Goal: Task Accomplishment & Management: Complete application form

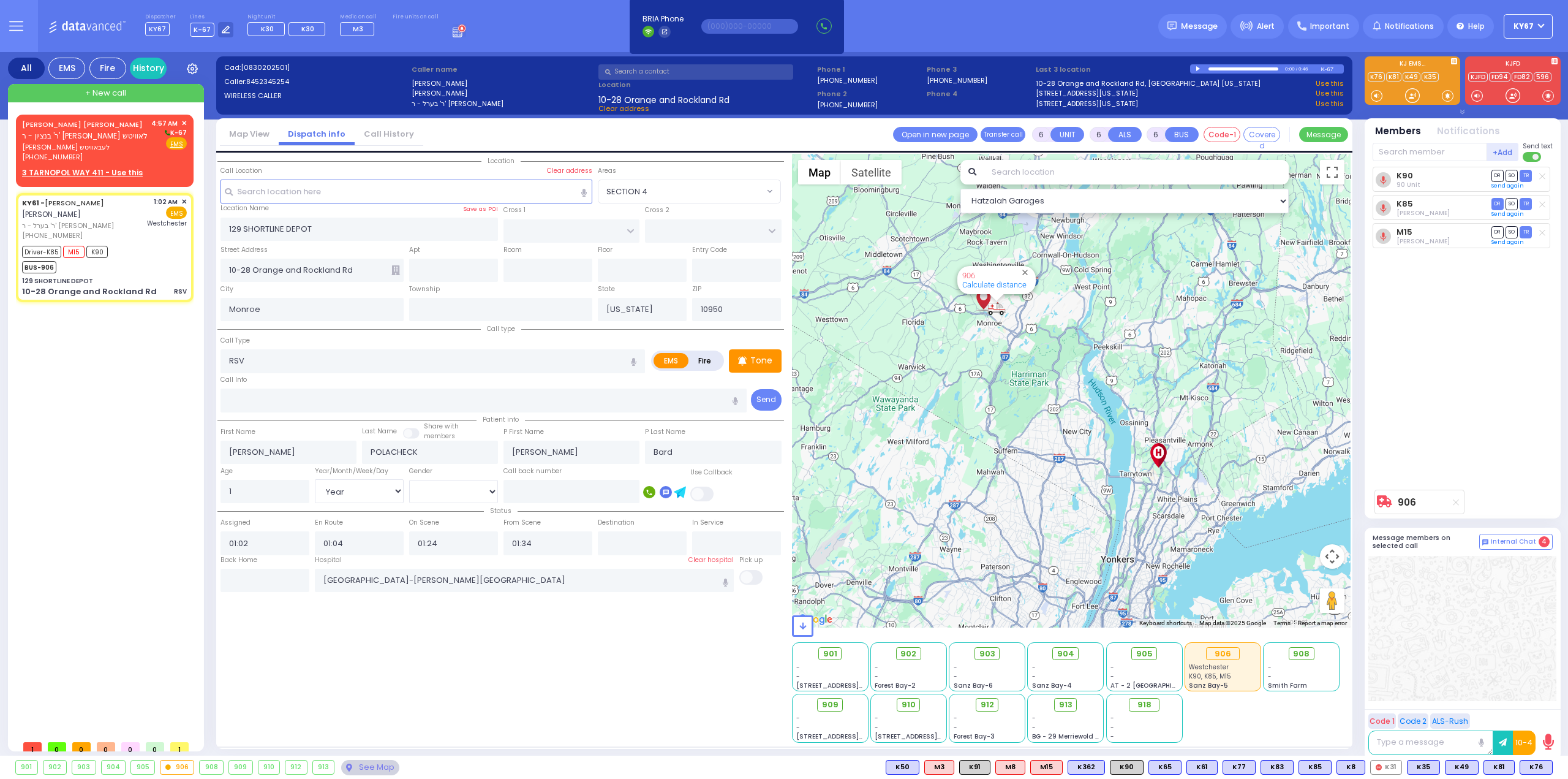
select select
select select "Year"
select select "[DEMOGRAPHIC_DATA]"
click at [164, 147] on div "Fire EMS" at bounding box center [169, 143] width 36 height 12
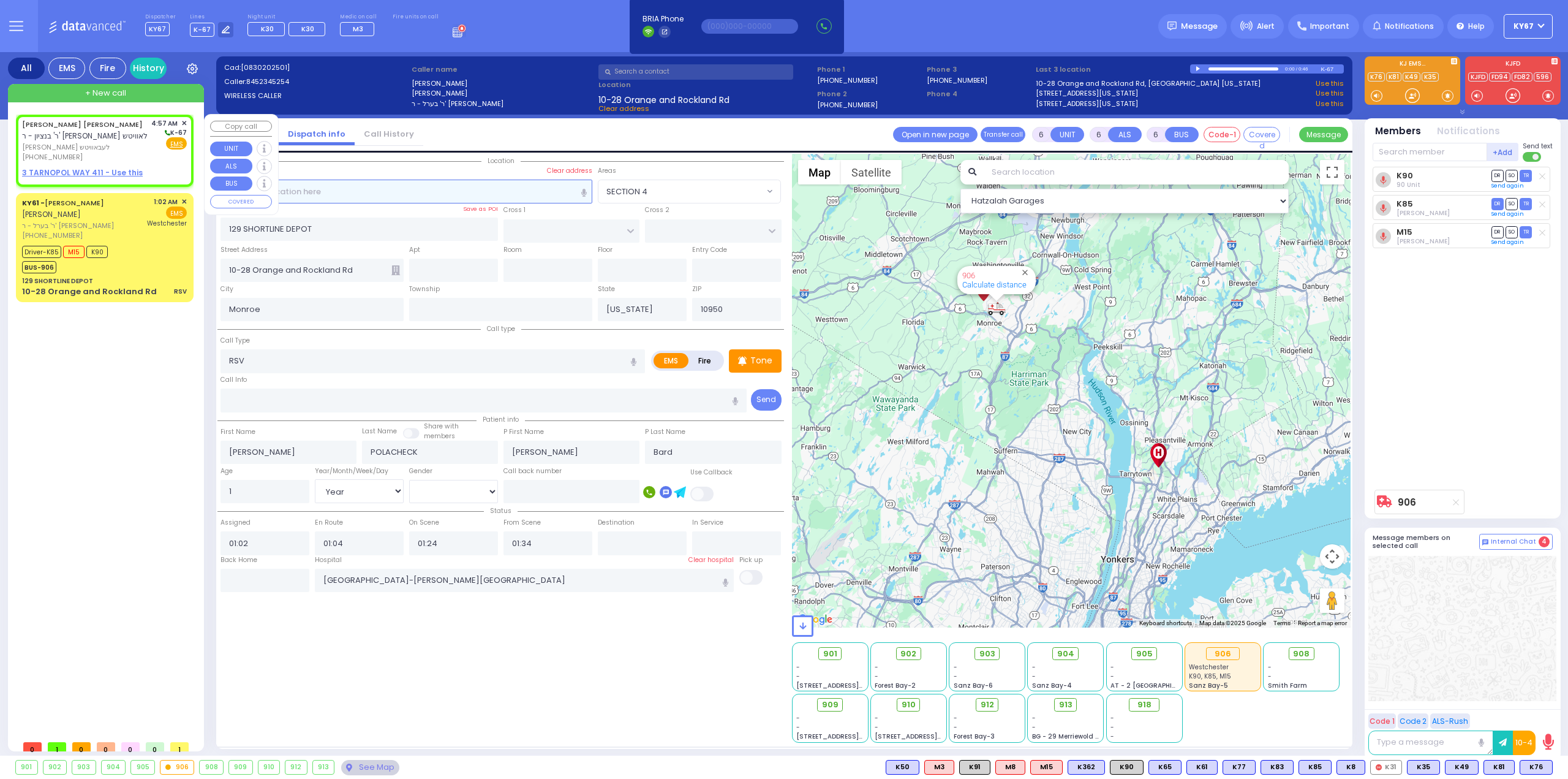
type input "2"
type input "1"
select select
radio input "true"
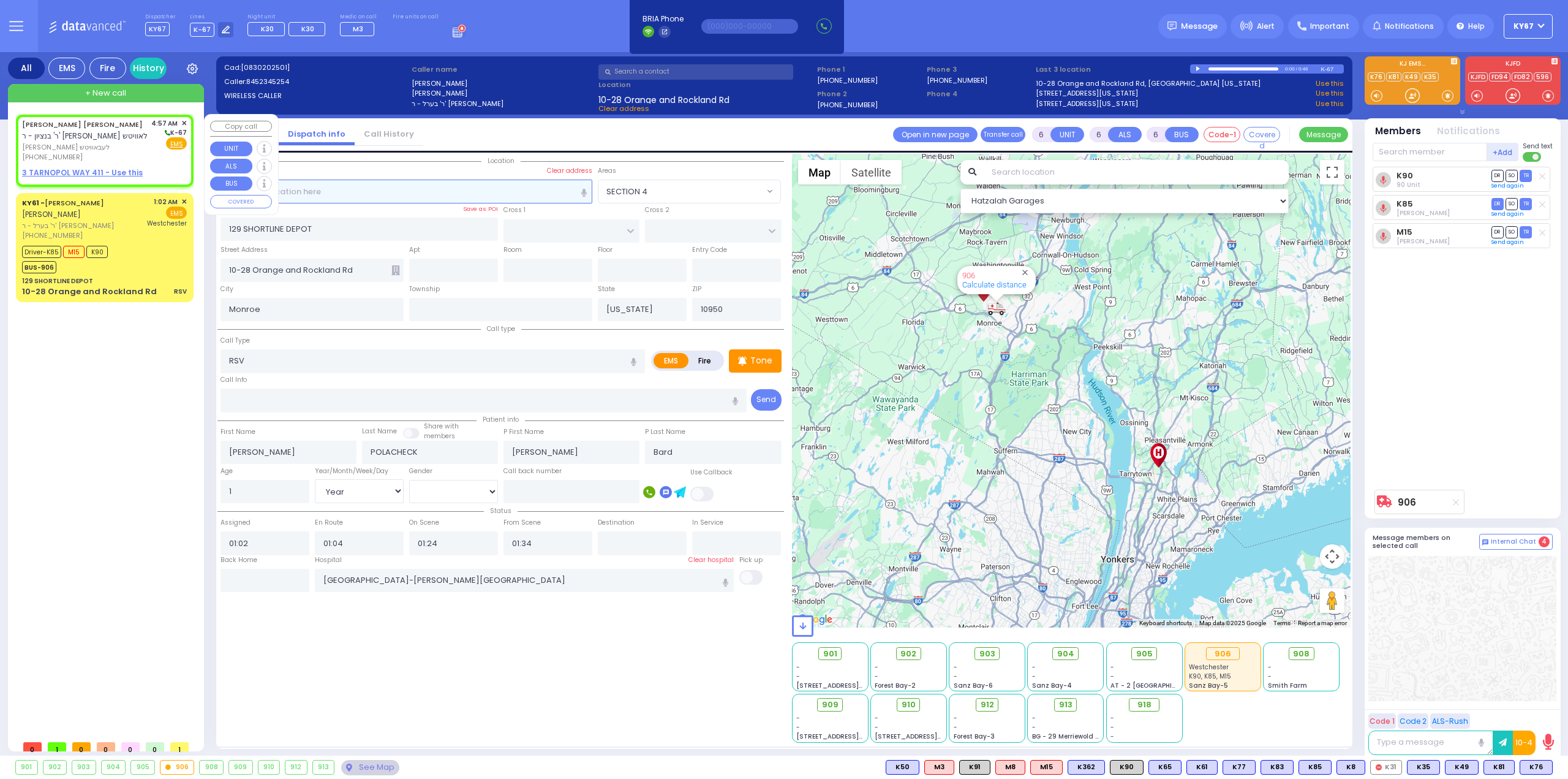
type input "[PERSON_NAME] URI"
type input "[PERSON_NAME]"
select select
type input "04:57"
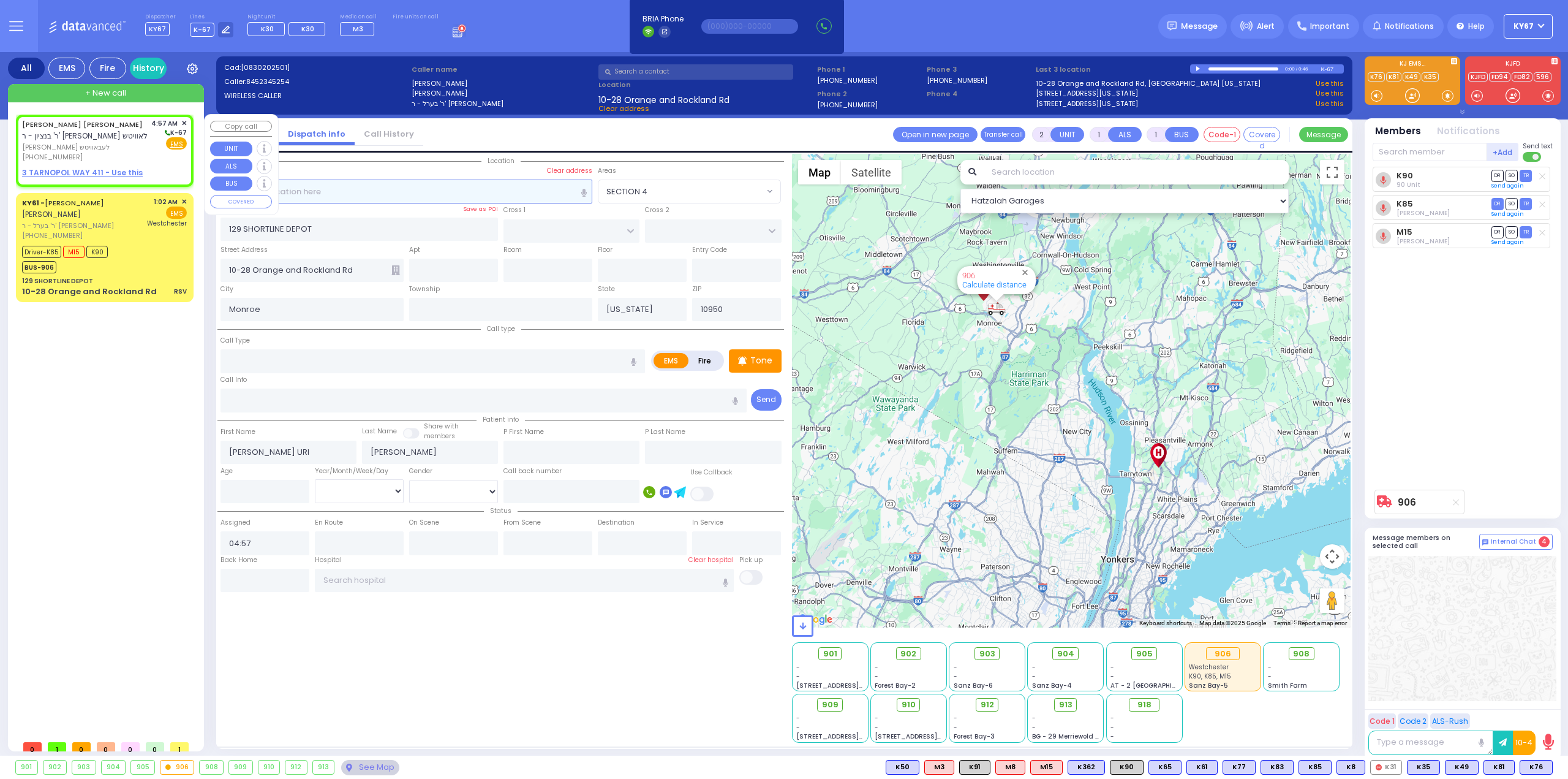
select select "Hatzalah Garages"
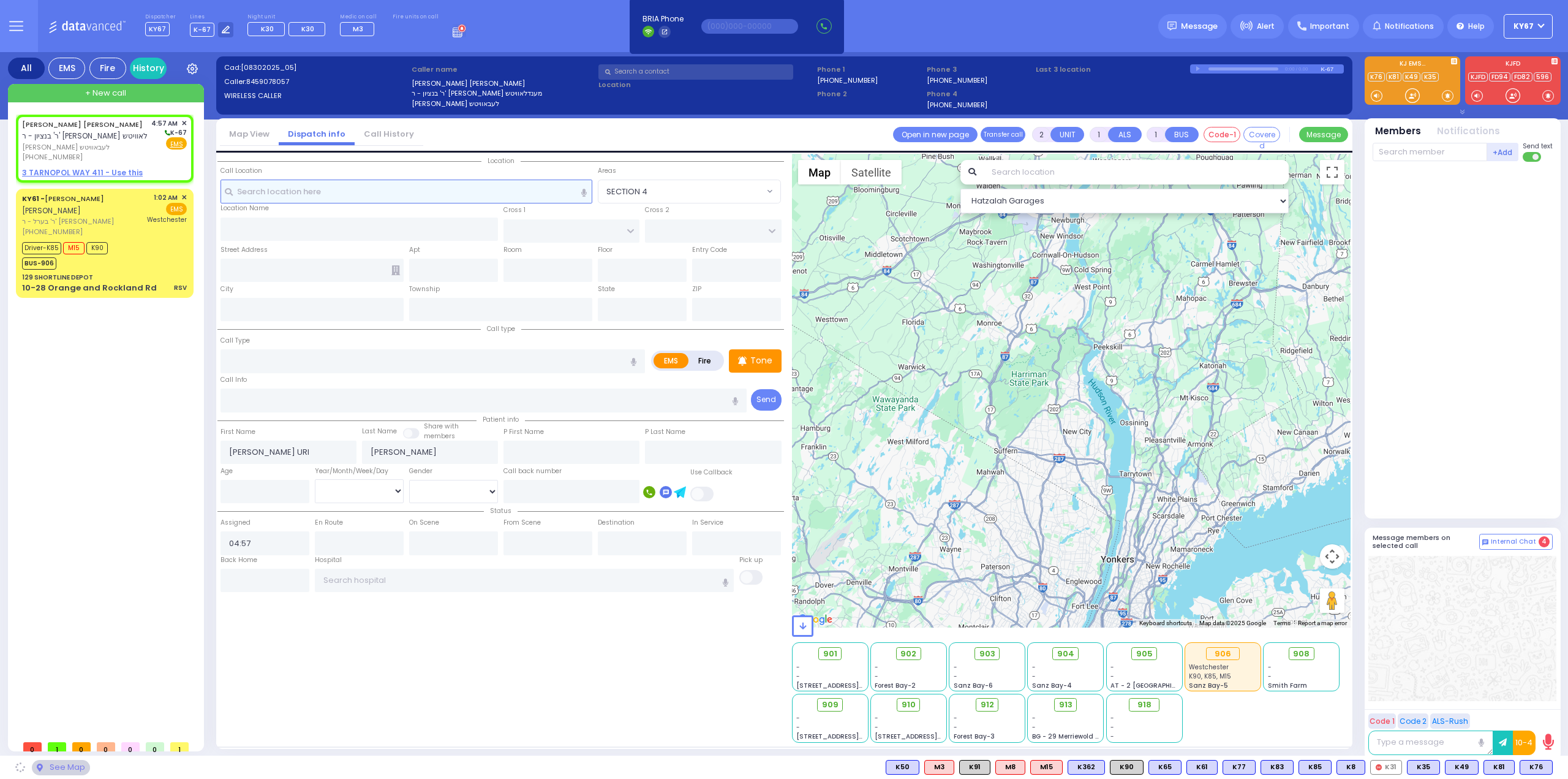
select select
radio input "true"
select select
select select "Hatzalah Garages"
click at [444, 190] on input "text" at bounding box center [407, 190] width 373 height 23
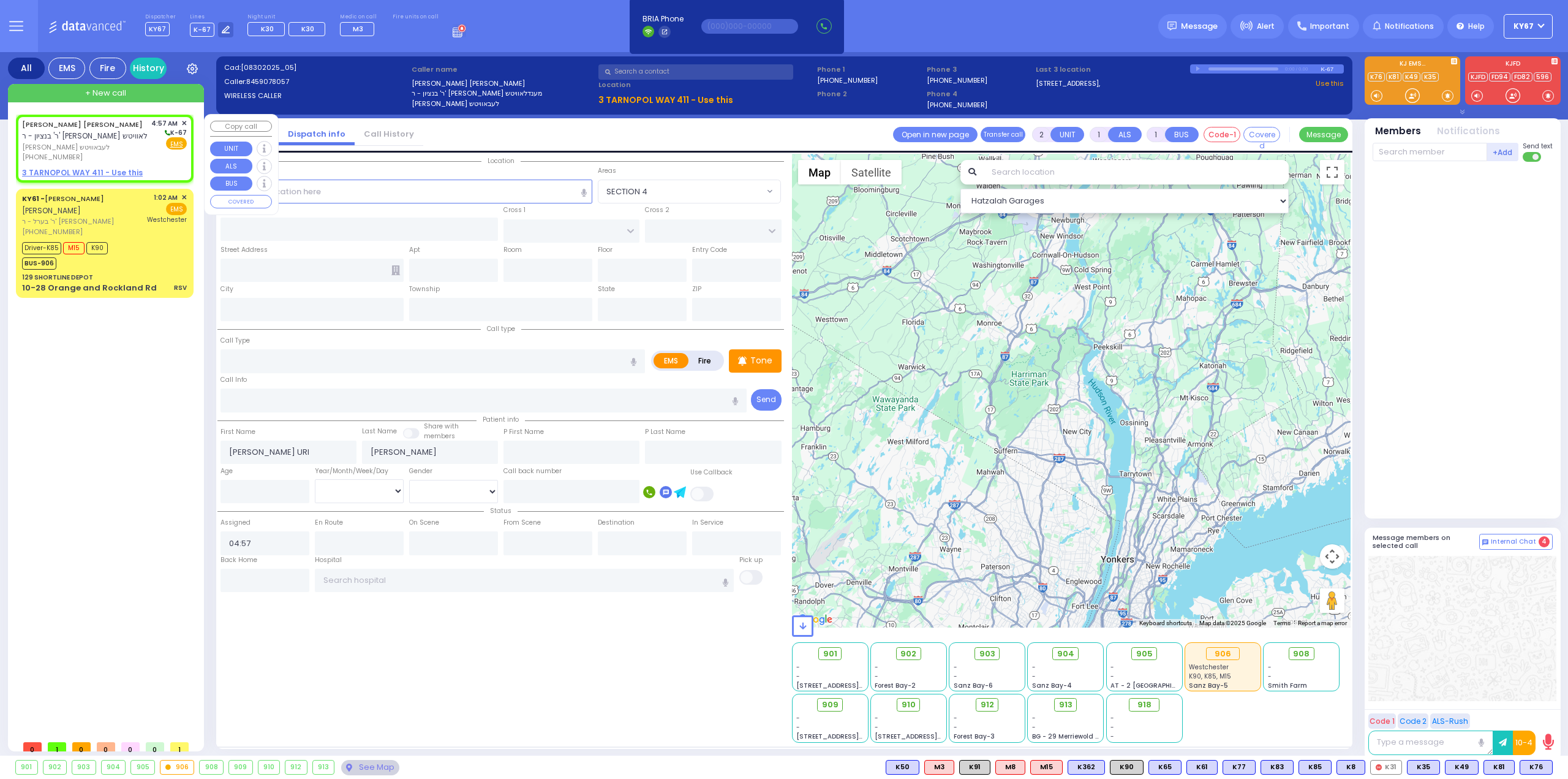
click at [186, 121] on span "✕" at bounding box center [184, 123] width 6 height 10
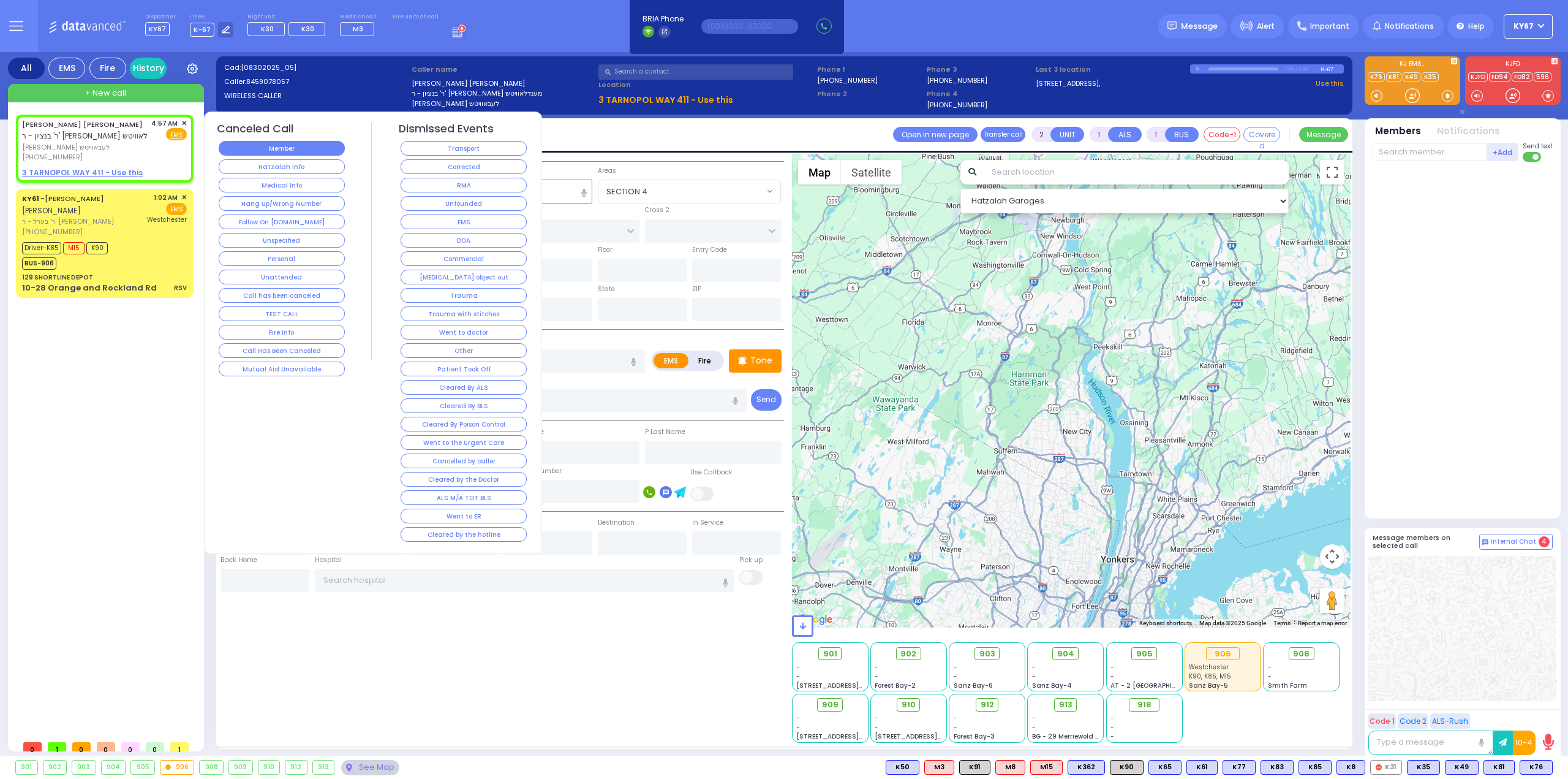
select select
radio input "true"
select select
select select "Hatzalah Garages"
click at [258, 164] on button "Hatzalah Info" at bounding box center [281, 167] width 126 height 15
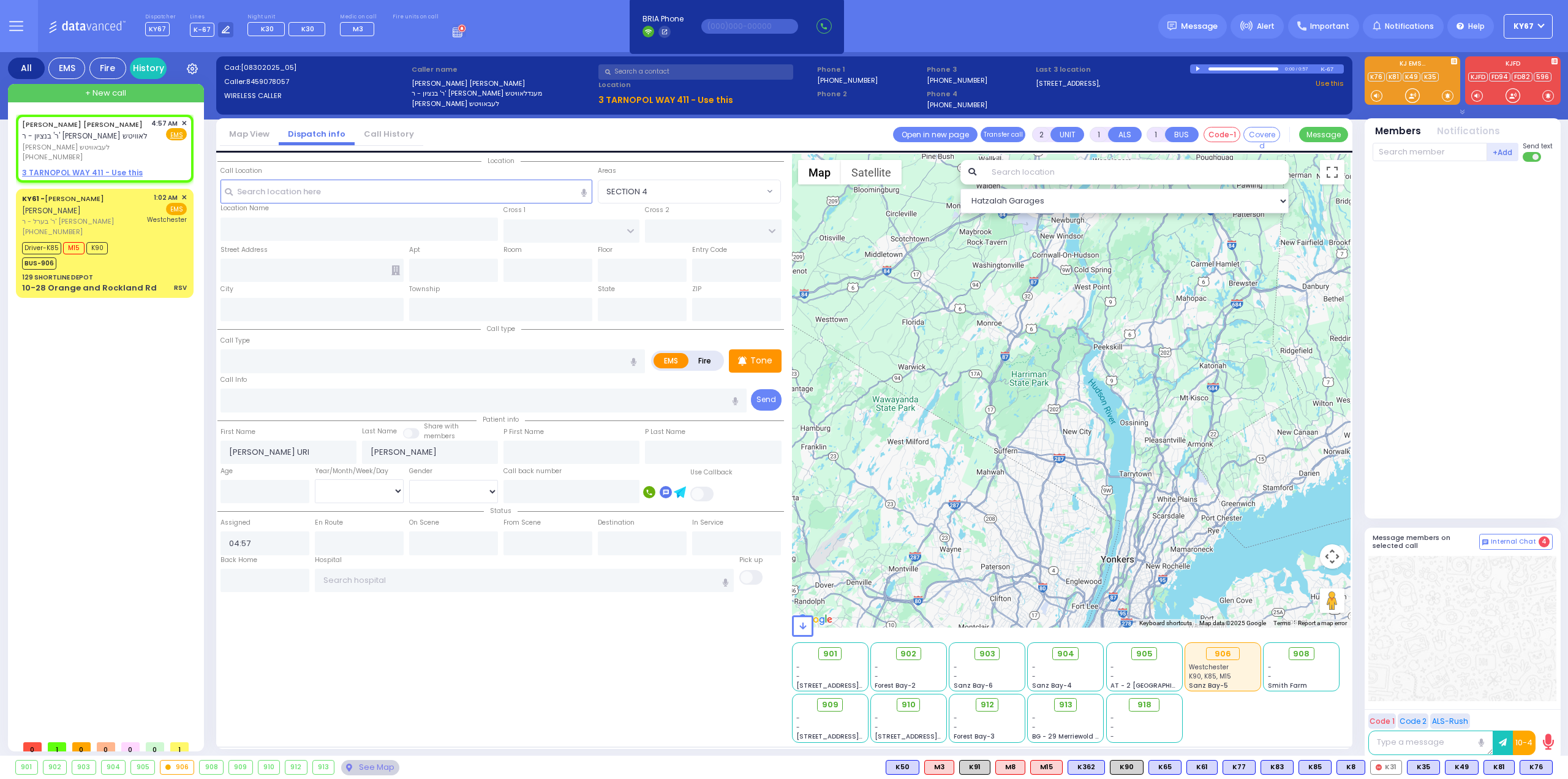
select select
radio input "true"
select select
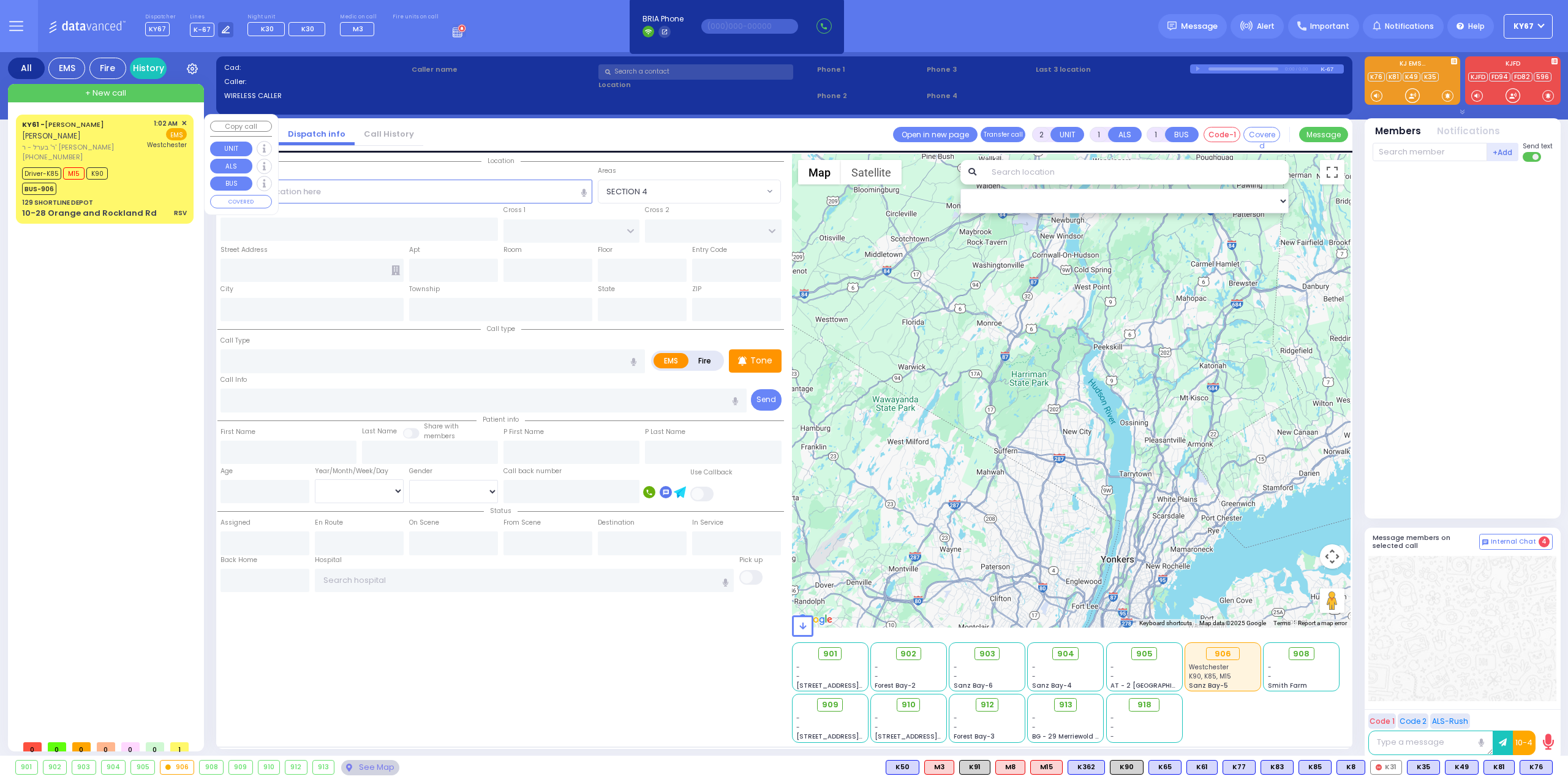
click at [156, 138] on div "EMS" at bounding box center [166, 134] width 40 height 12
type input "6"
select select
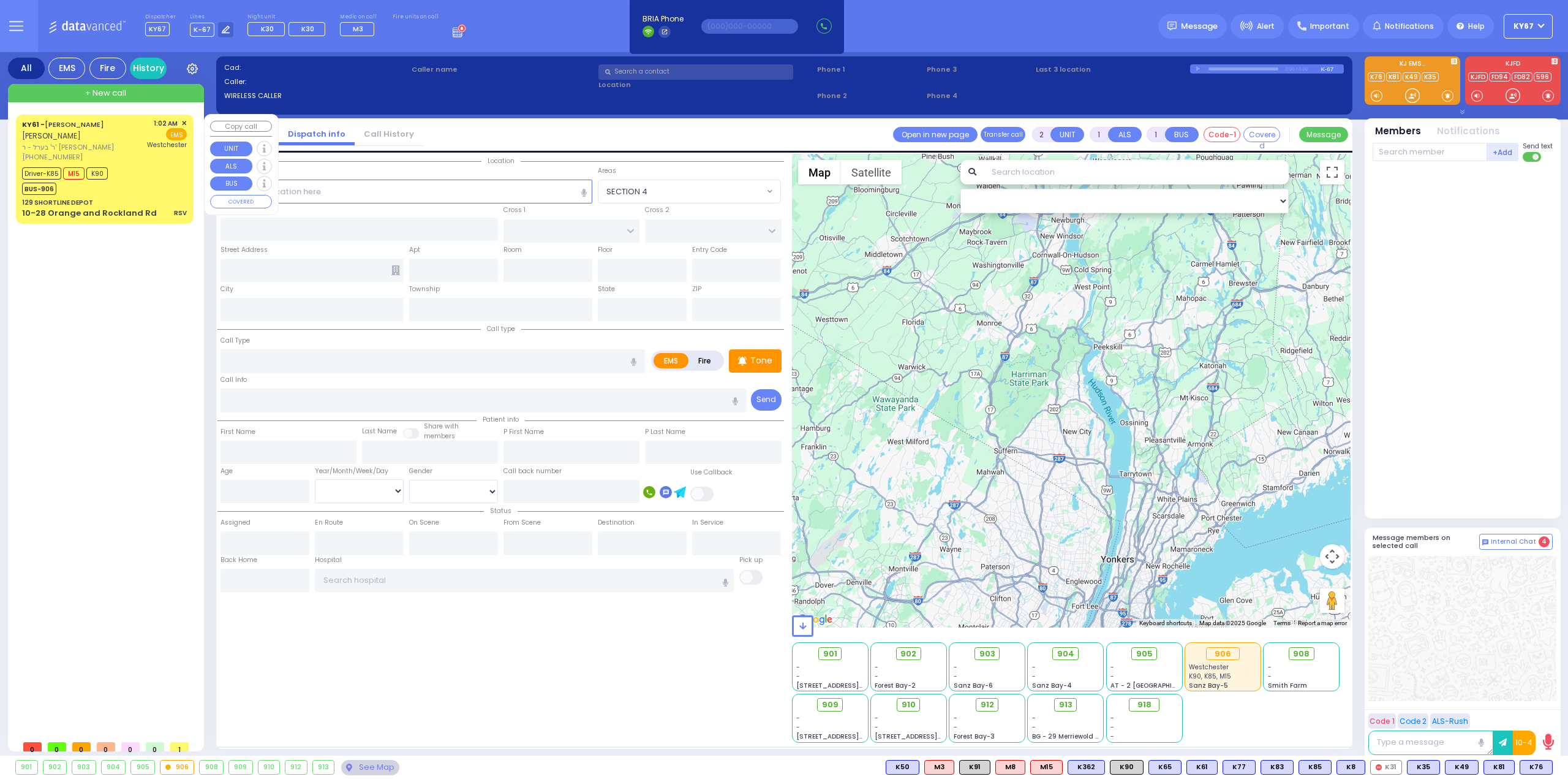
type input "RSV"
radio input "true"
type input "[PERSON_NAME]"
type input "POLACHECK"
type input "[PERSON_NAME]"
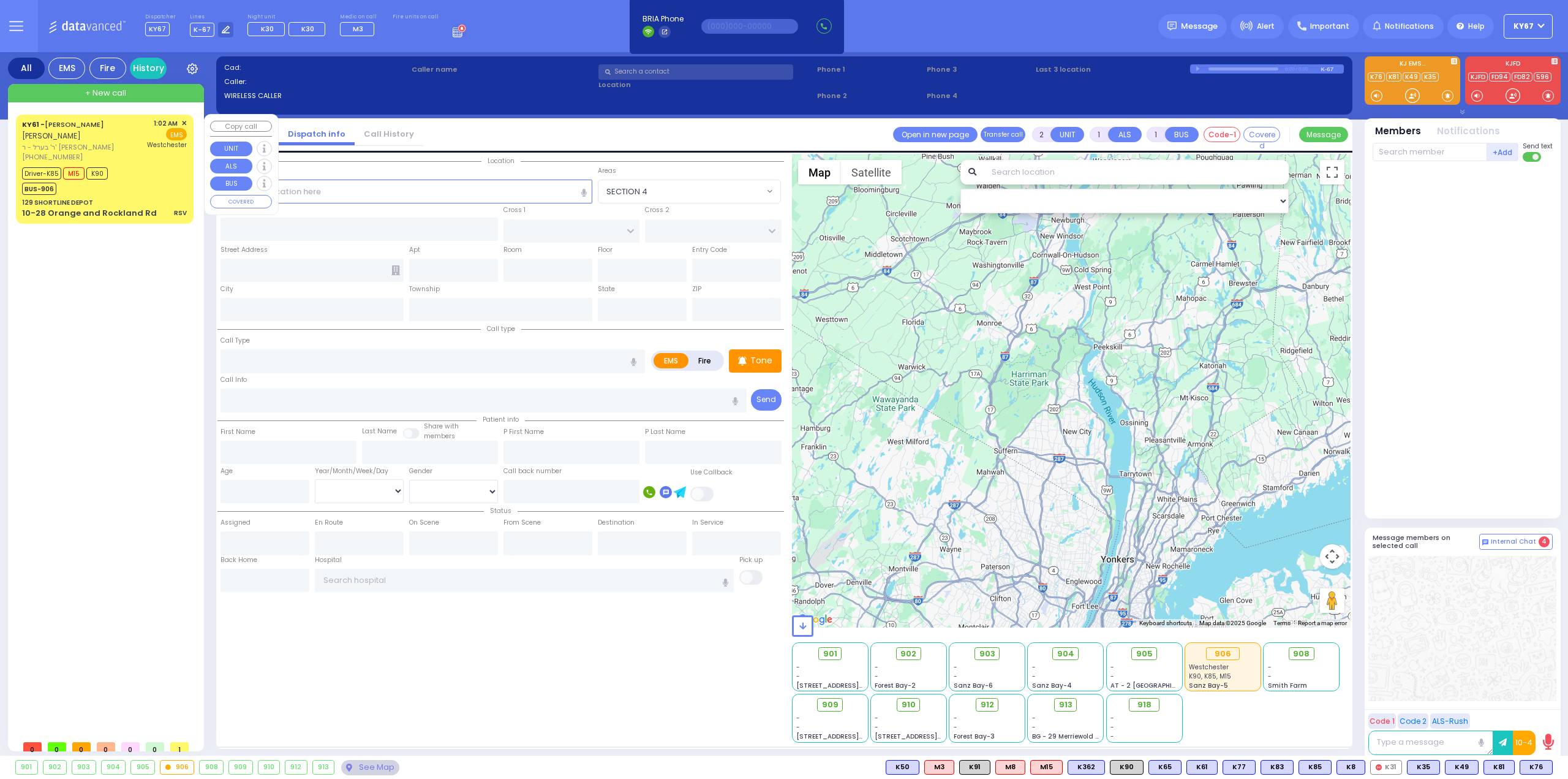
type input "Bard"
type input "1"
select select "Year"
select select "[DEMOGRAPHIC_DATA]"
type input "01:02"
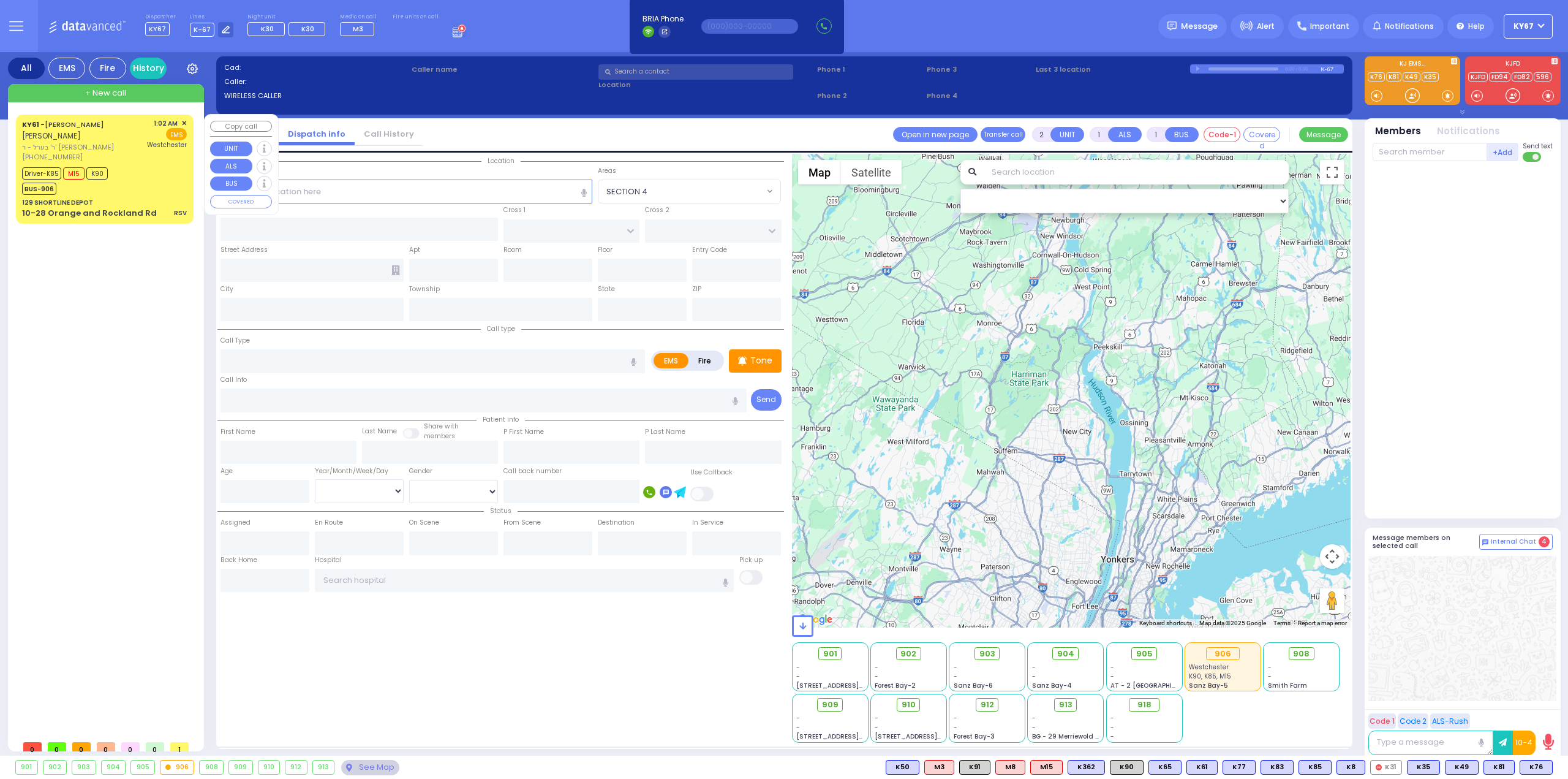
type input "01:04"
type input "01:24"
type input "01:34"
type input "[GEOGRAPHIC_DATA]-[PERSON_NAME][GEOGRAPHIC_DATA]"
select select "Hatzalah Garages"
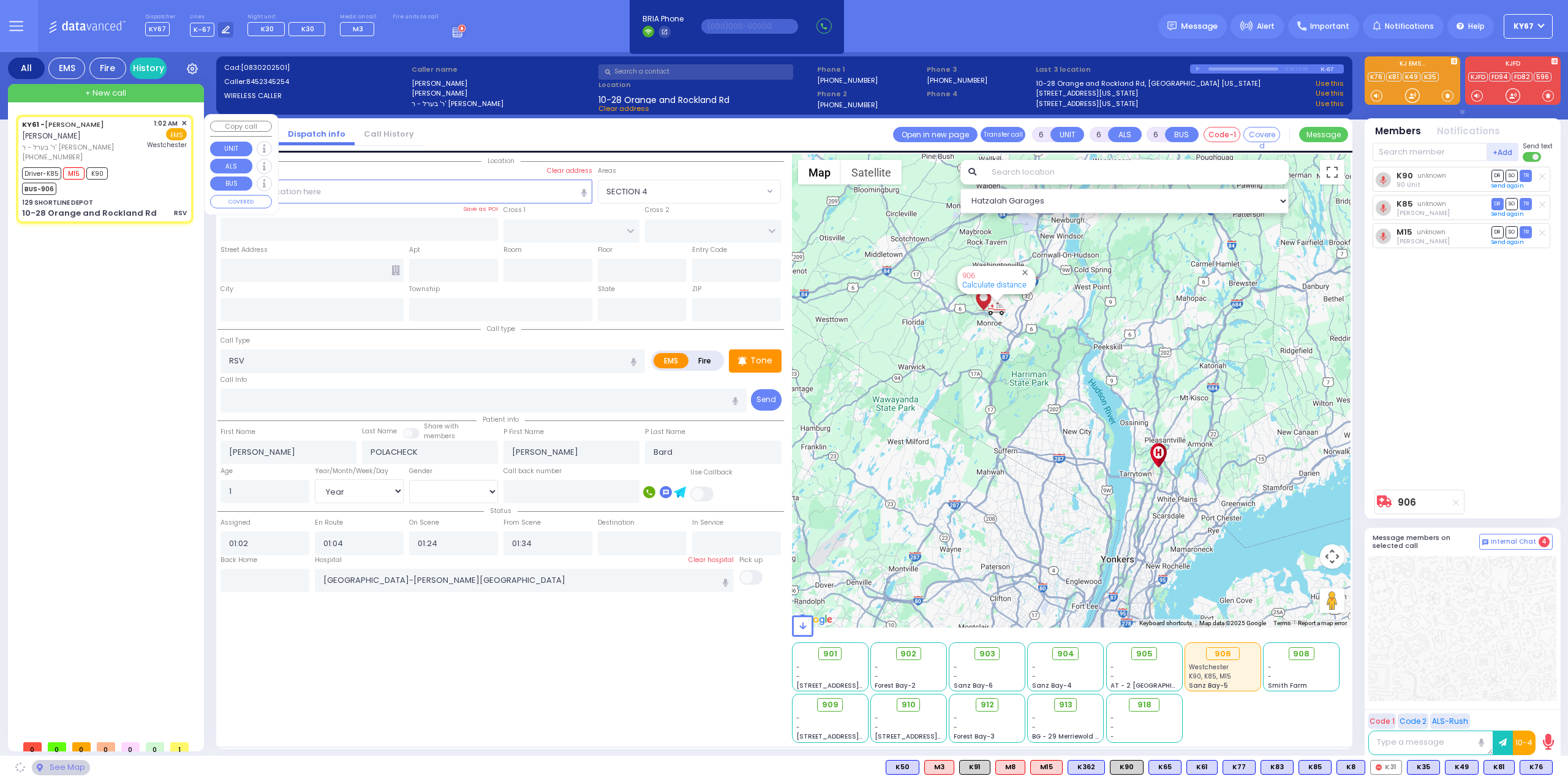
type input "129 SHORTLINE DEPOT"
type input "10-28 Orange and Rockland Rd"
type input "Monroe"
type input "[US_STATE]"
type input "10950"
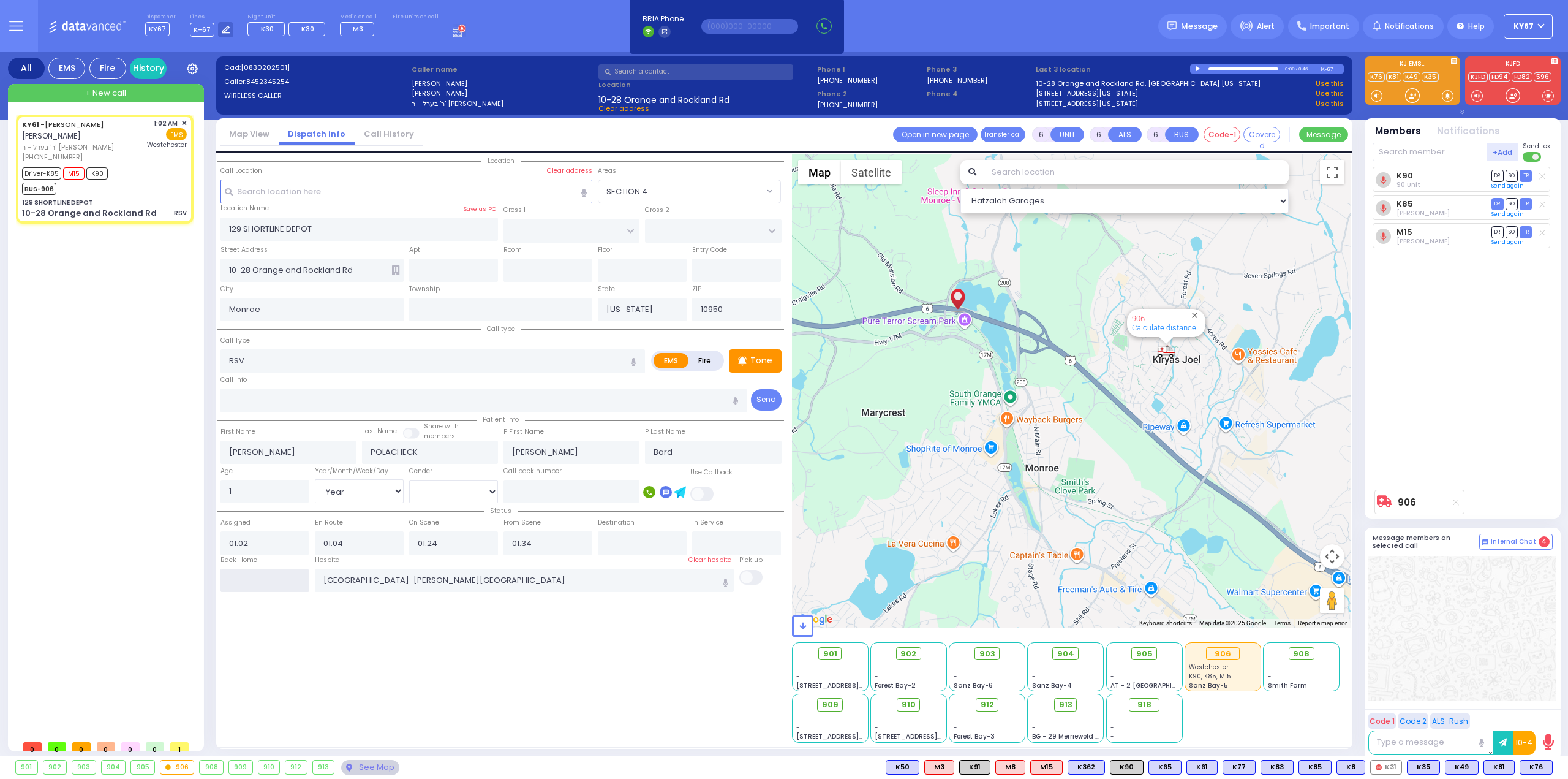
click at [300, 571] on input "text" at bounding box center [265, 580] width 89 height 23
click at [288, 575] on input "text" at bounding box center [265, 580] width 89 height 23
click at [287, 575] on input "text" at bounding box center [265, 580] width 89 height 23
type input "04:58"
select select
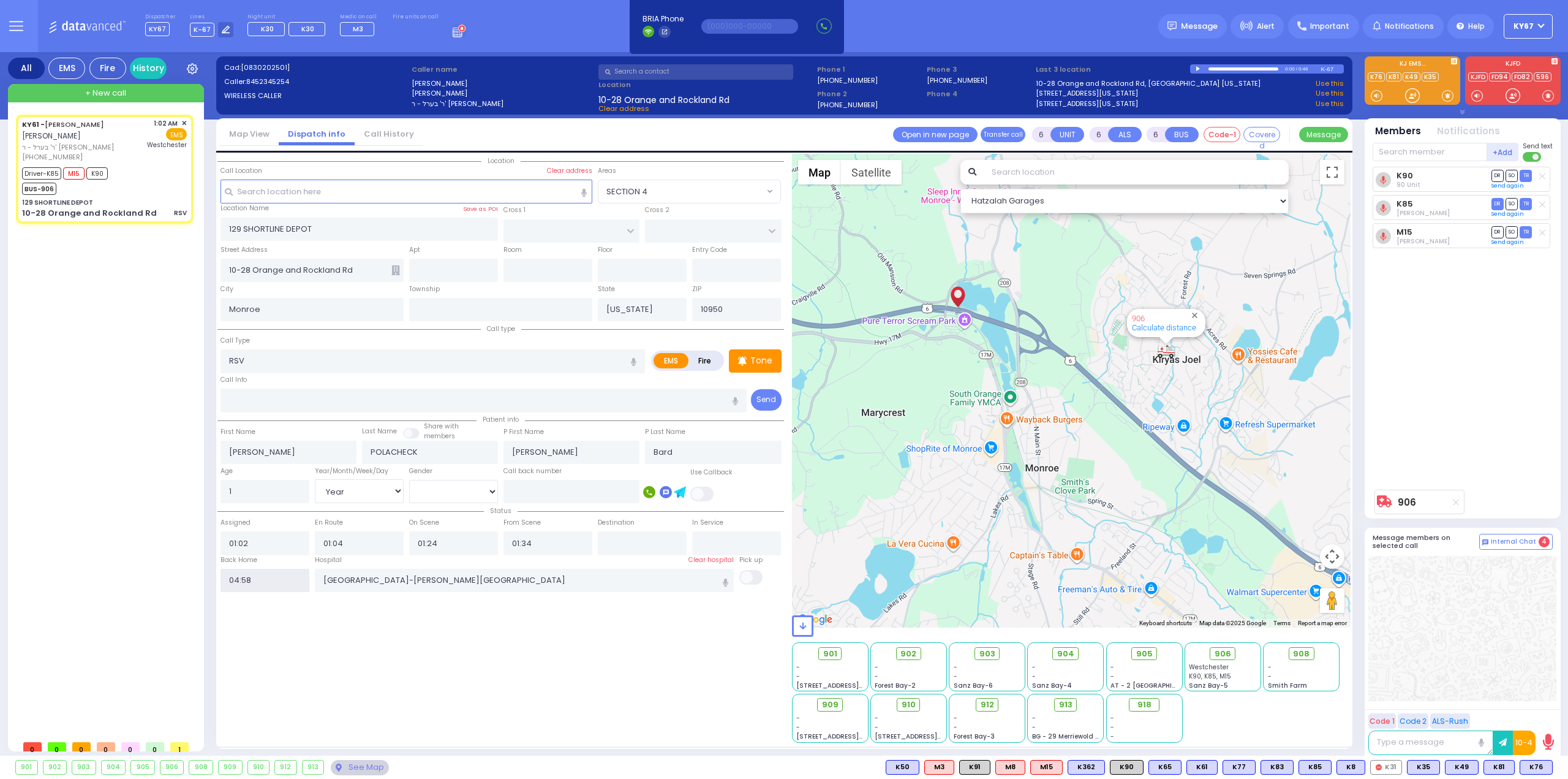
radio input "true"
select select
